Goal: Check status: Check status

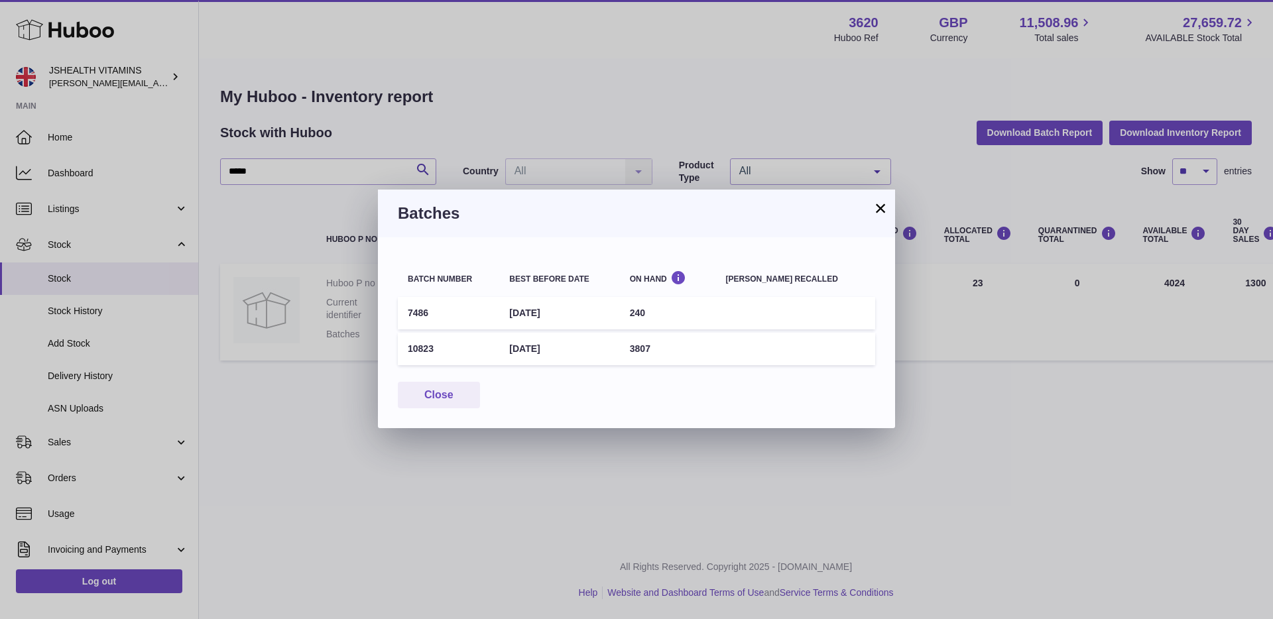
click at [886, 207] on button "×" at bounding box center [880, 208] width 16 height 16
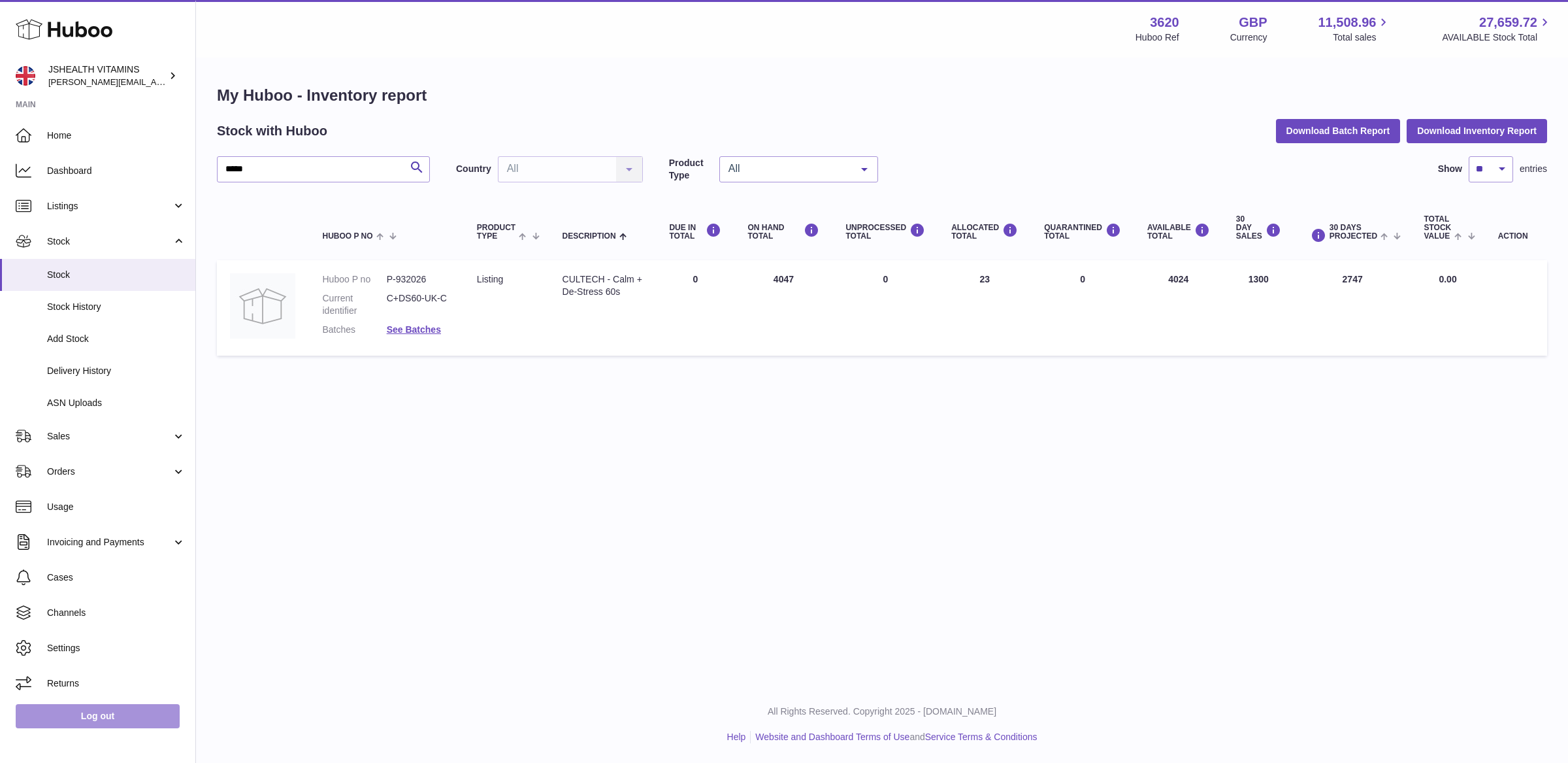
click at [77, 609] on link "Log out" at bounding box center [98, 716] width 164 height 24
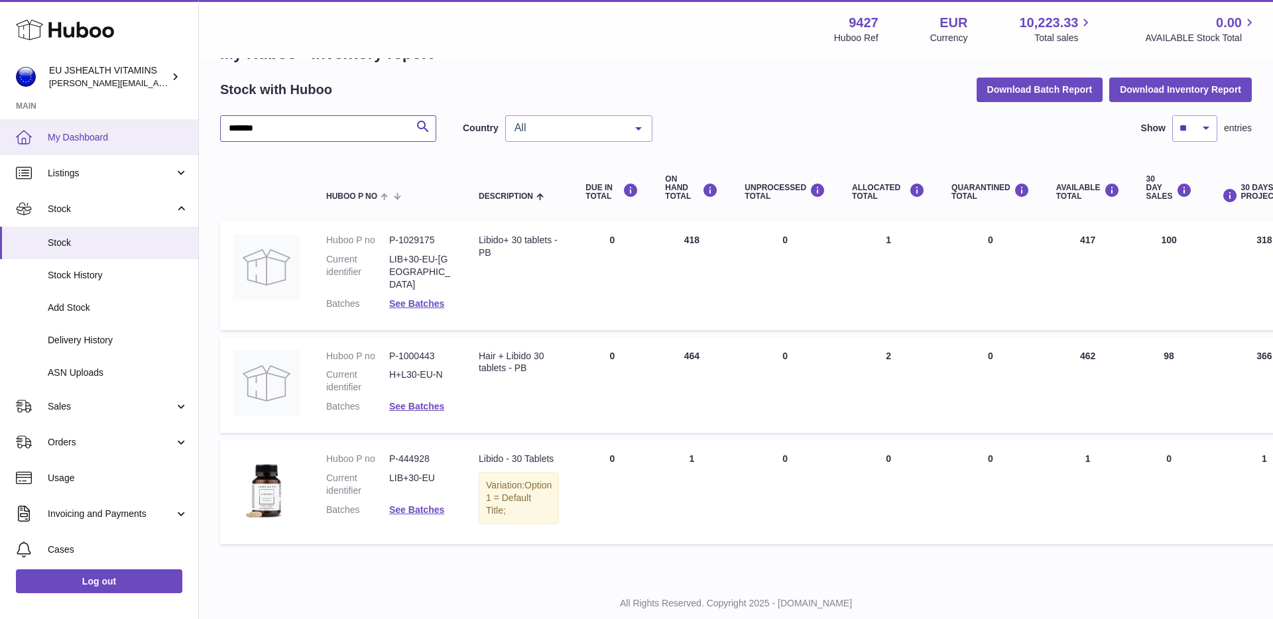
drag, startPoint x: 254, startPoint y: 137, endPoint x: 192, endPoint y: 131, distance: 61.9
click at [192, 131] on div "Huboo EU JSHEALTH VITAMINS [PERSON_NAME][EMAIL_ADDRESS][DOMAIN_NAME] Main My Da…" at bounding box center [636, 306] width 1273 height 699
type input "*********"
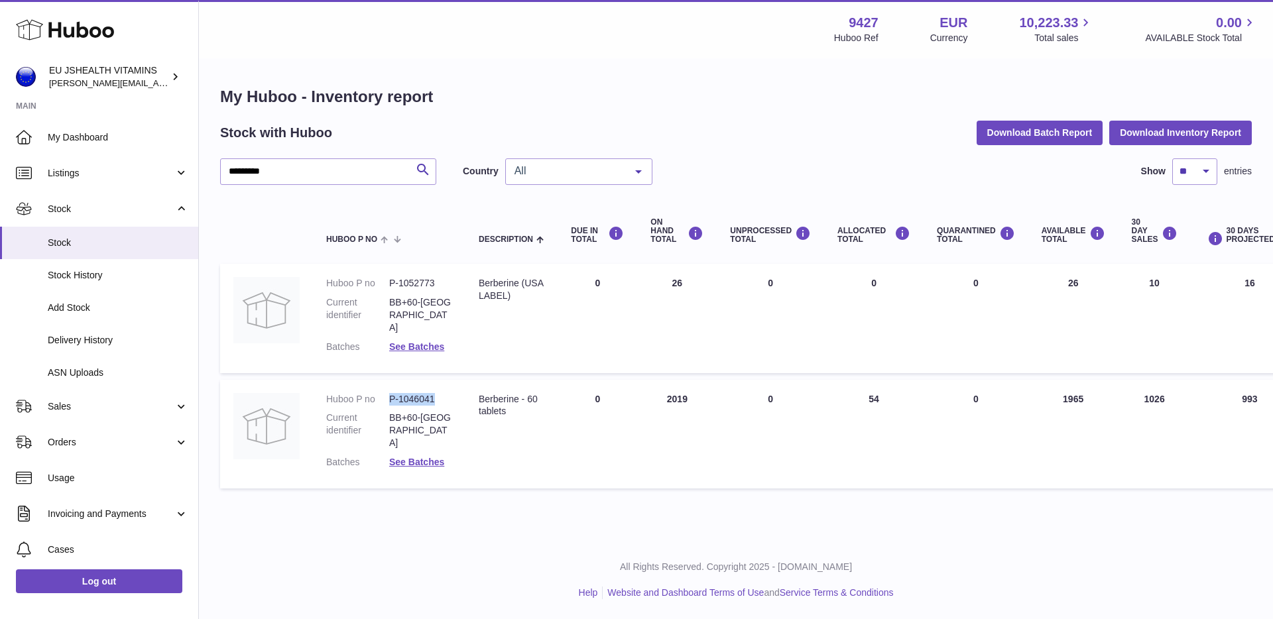
drag, startPoint x: 429, startPoint y: 383, endPoint x: 389, endPoint y: 382, distance: 39.8
click at [389, 393] on dd "P-1046041" at bounding box center [420, 399] width 63 height 13
copy dl "P-1046041"
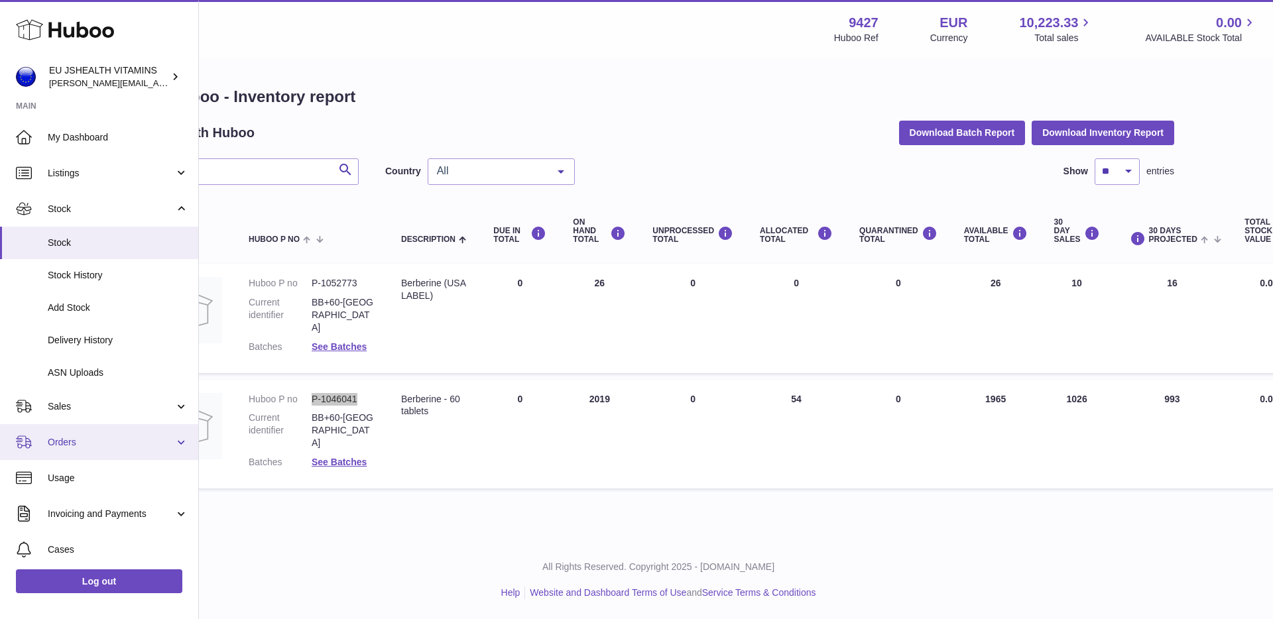
scroll to position [0, 169]
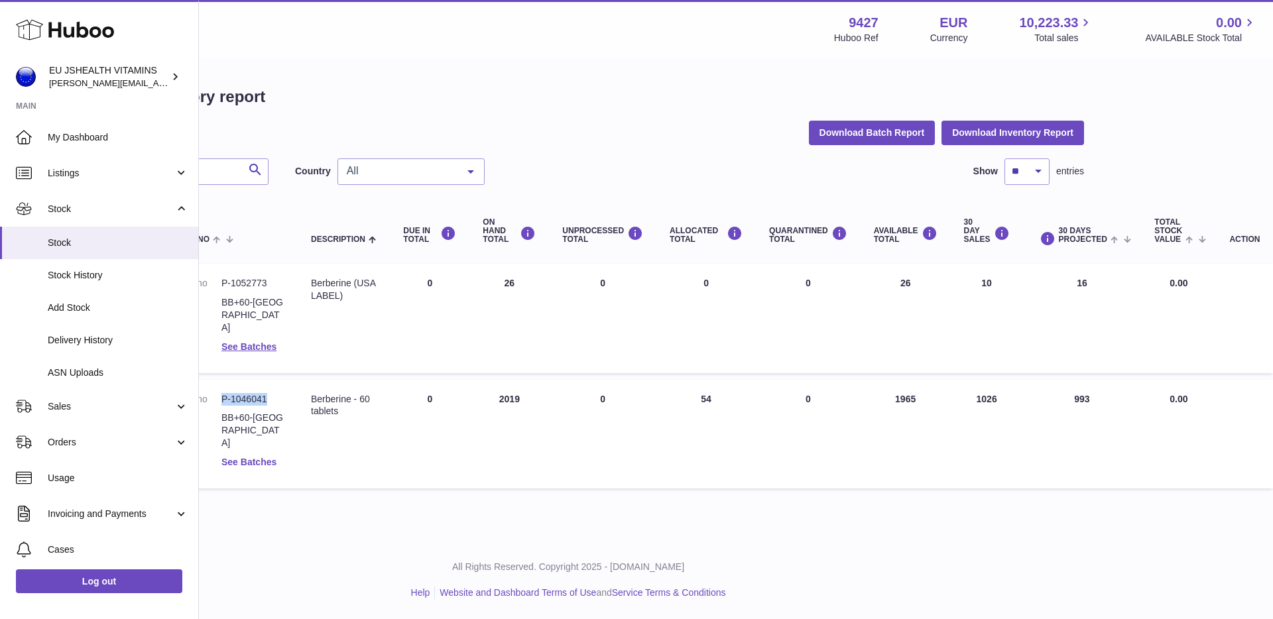
click at [251, 457] on link "See Batches" at bounding box center [248, 462] width 55 height 11
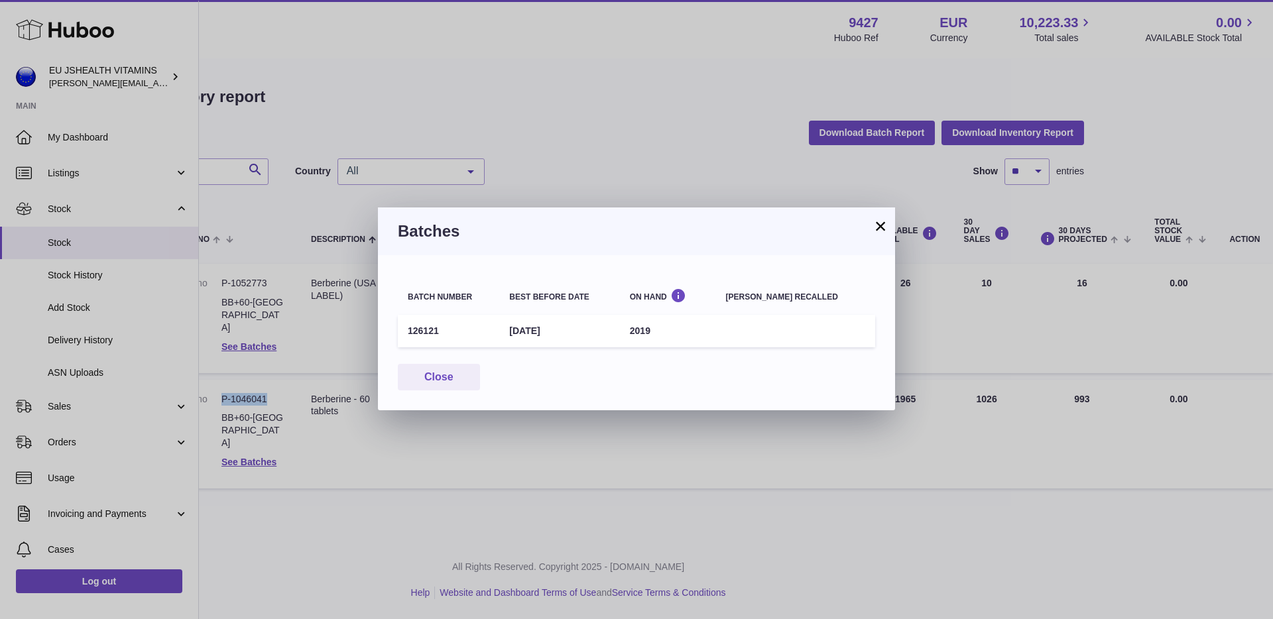
click at [880, 226] on button "×" at bounding box center [880, 226] width 16 height 16
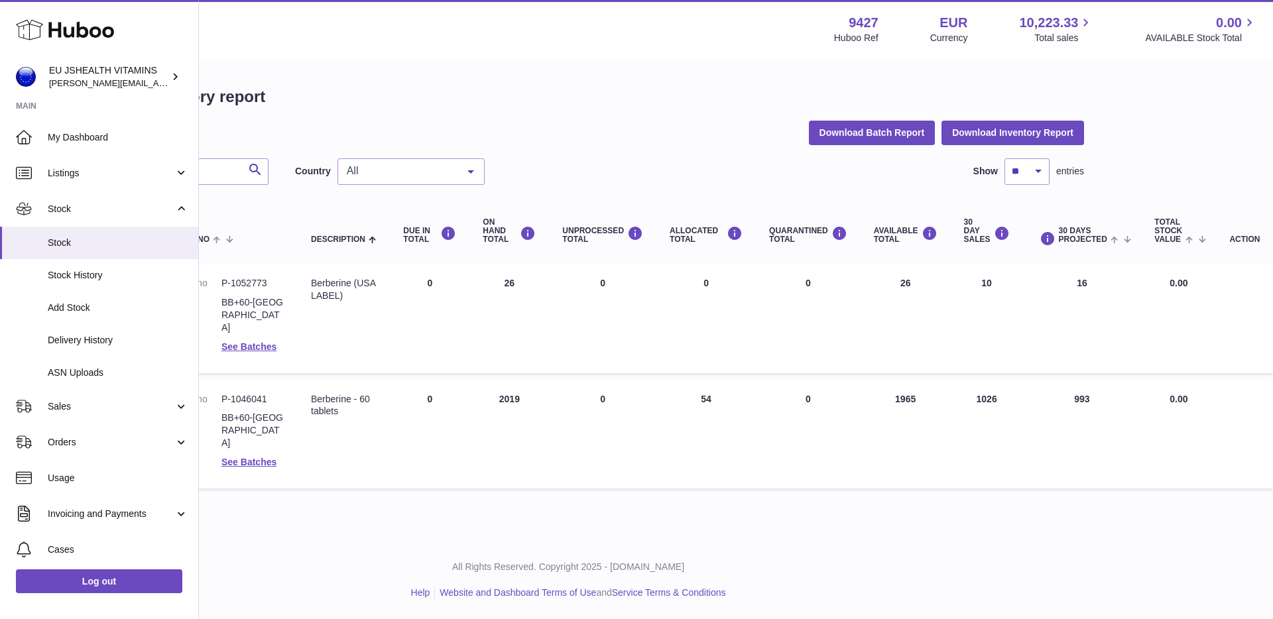
click at [667, 432] on td "ALLOCATED Total 54" at bounding box center [705, 434] width 99 height 109
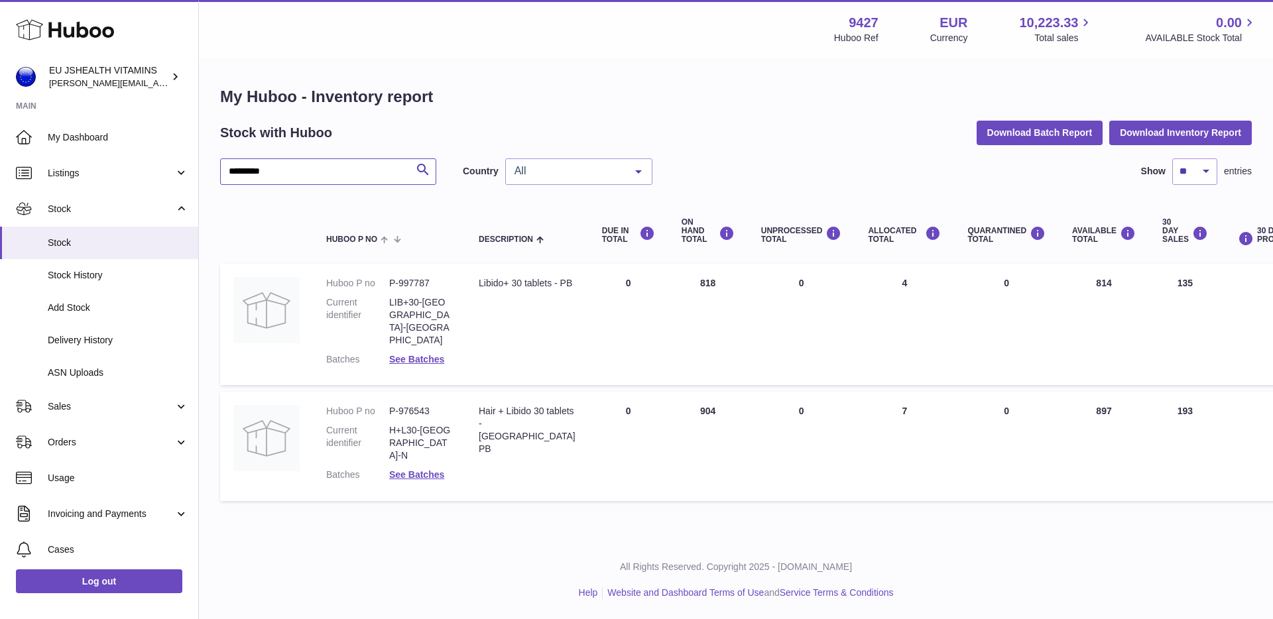
click at [290, 173] on input "*********" at bounding box center [328, 171] width 216 height 27
